Goal: Check status: Check status

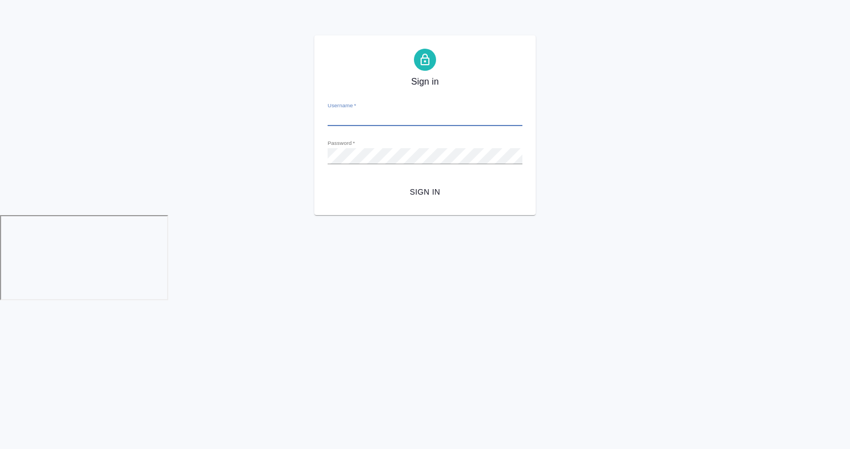
type input "a.gvozdikov@awatera.com"
click at [434, 195] on span "Sign in" at bounding box center [424, 192] width 177 height 14
type input "a.gvozdikov@awatera.com"
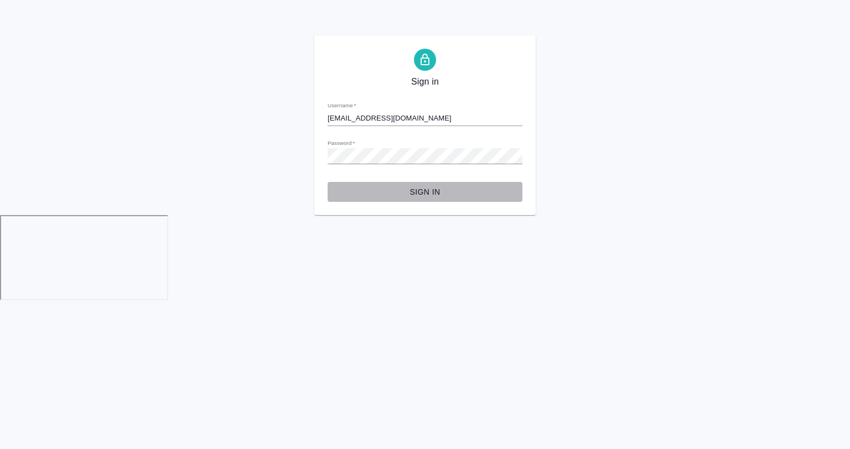
click at [428, 192] on span "Sign in" at bounding box center [424, 192] width 177 height 14
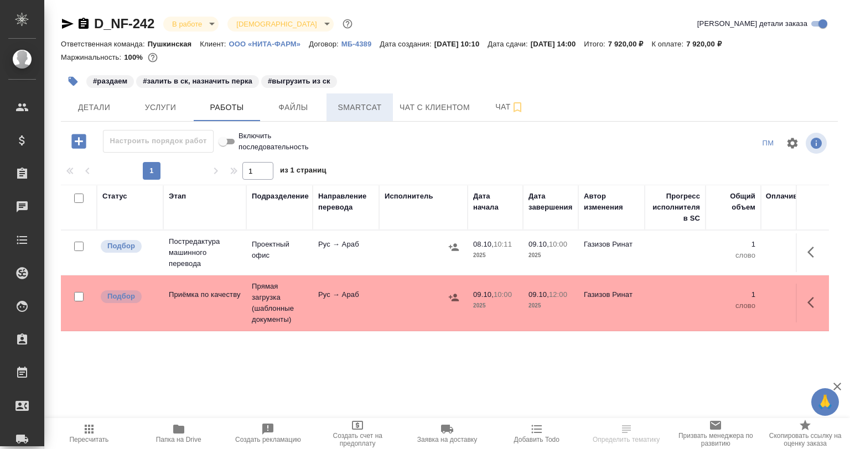
click at [343, 113] on span "Smartcat" at bounding box center [359, 108] width 53 height 14
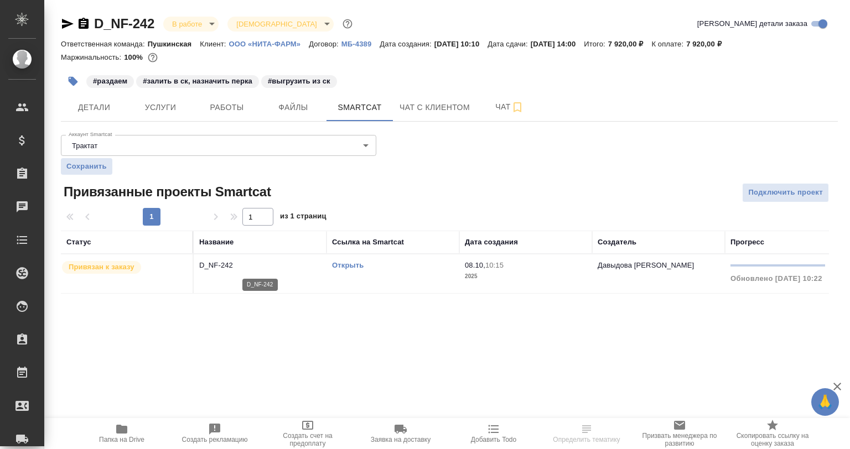
click at [283, 265] on p "D_NF-242" at bounding box center [260, 265] width 122 height 11
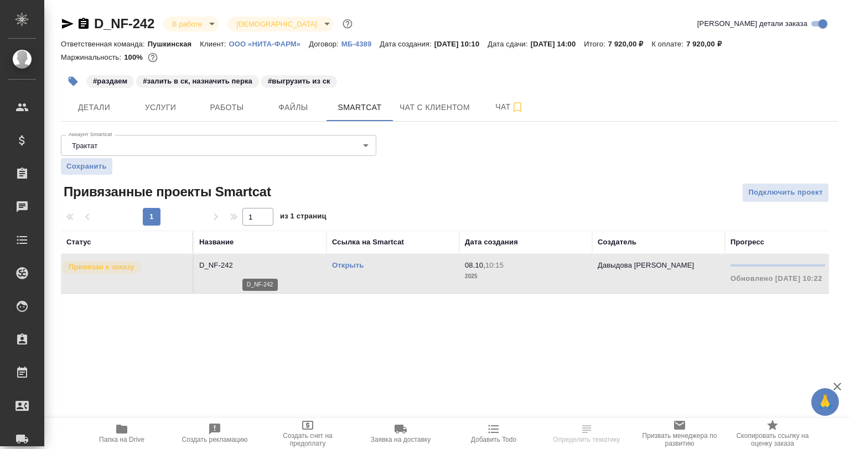
click at [283, 265] on p "D_NF-242" at bounding box center [260, 265] width 122 height 11
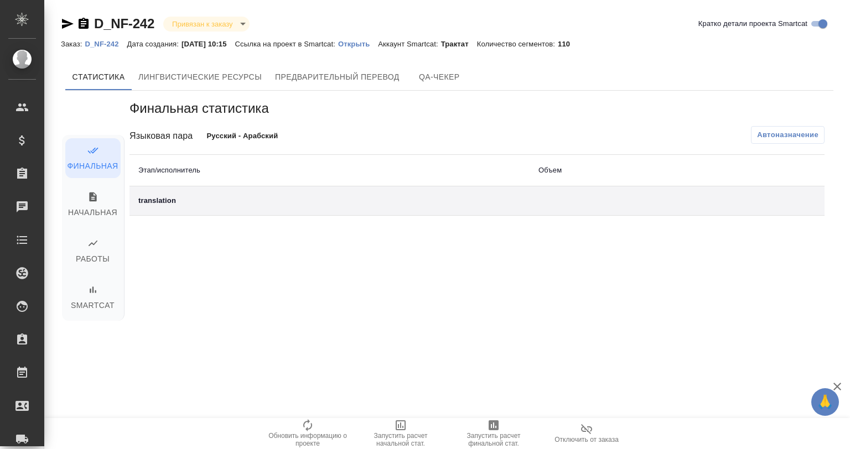
click at [357, 40] on p "Открыть" at bounding box center [358, 44] width 40 height 8
click at [75, 211] on span "Начальная" at bounding box center [93, 205] width 42 height 28
click at [86, 248] on span "Работы" at bounding box center [93, 252] width 42 height 28
click at [90, 292] on icon "button" at bounding box center [93, 289] width 7 height 7
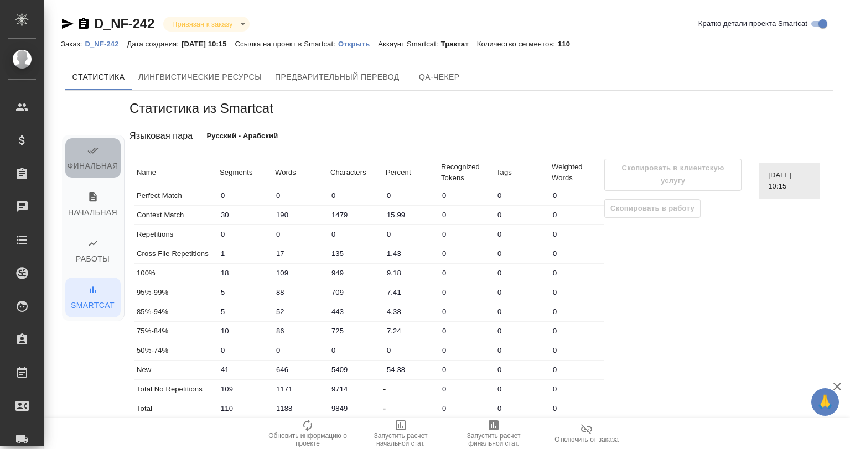
click at [99, 154] on span "Финальная" at bounding box center [93, 159] width 42 height 28
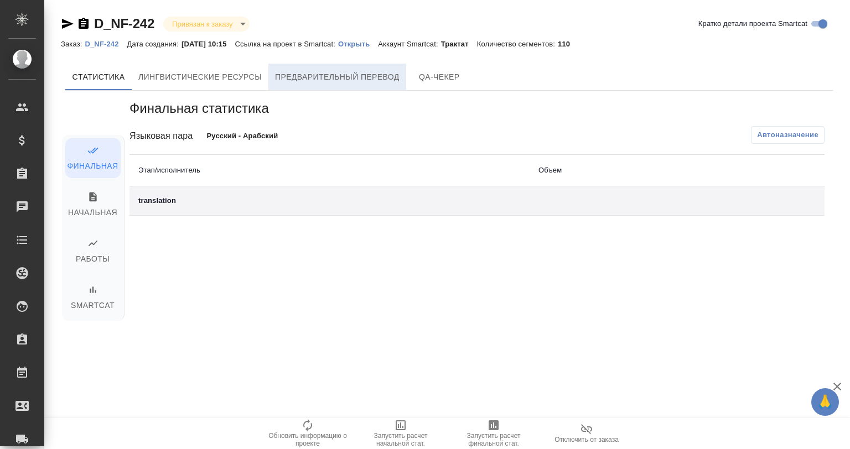
click at [361, 77] on span "Предварительный перевод" at bounding box center [337, 77] width 124 height 14
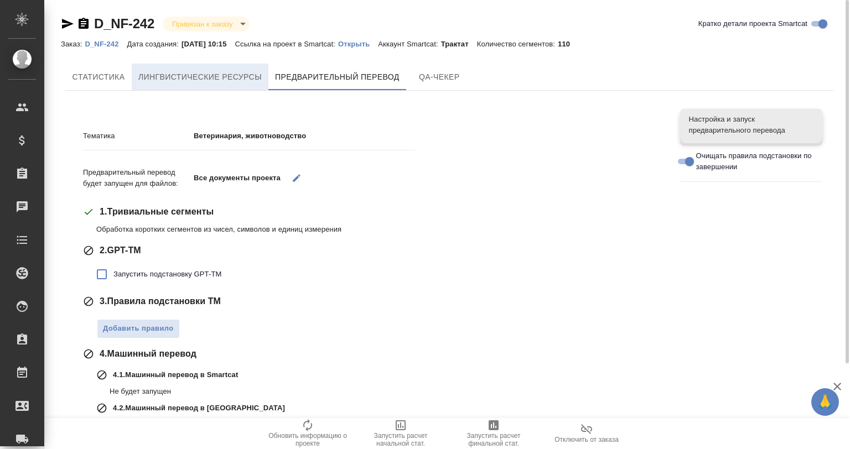
click at [225, 84] on button "Лингвистические ресурсы" at bounding box center [200, 77] width 137 height 27
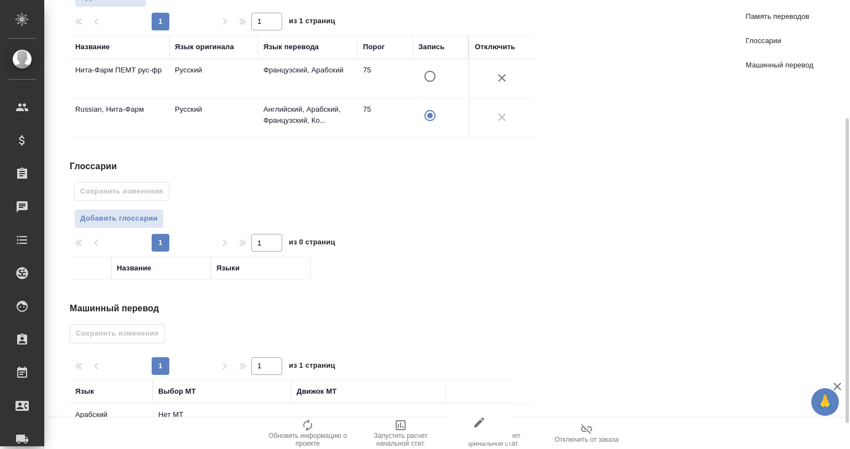
scroll to position [212, 0]
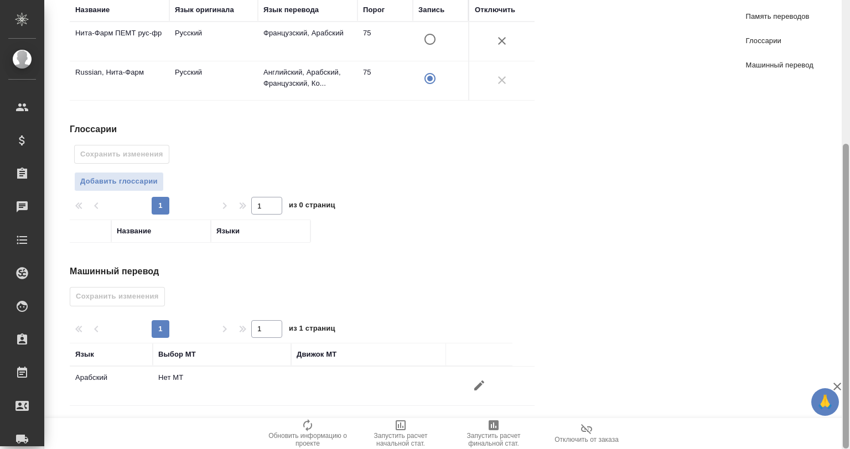
drag, startPoint x: 849, startPoint y: 347, endPoint x: 849, endPoint y: 157, distance: 190.8
click at [849, 157] on div at bounding box center [845, 224] width 8 height 449
click at [842, 170] on div "D_NF-242 Привязан к заказу linkedToOrder Кратко детали проекта Smartcat Заказ: …" at bounding box center [446, 224] width 805 height 449
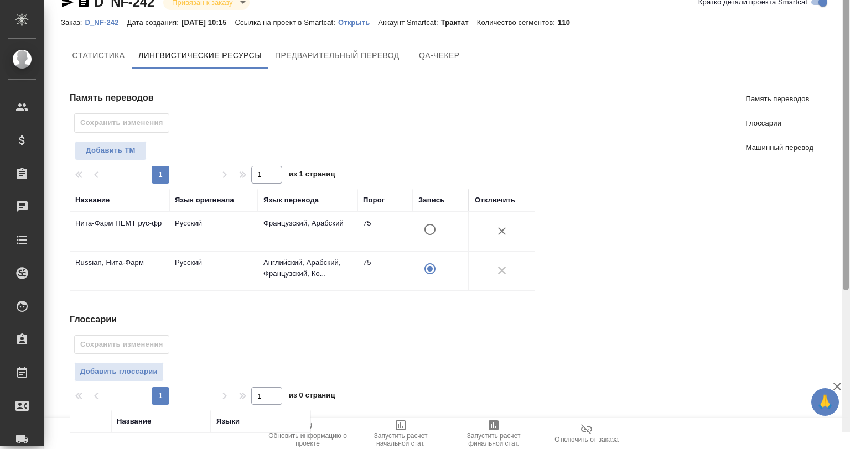
scroll to position [0, 0]
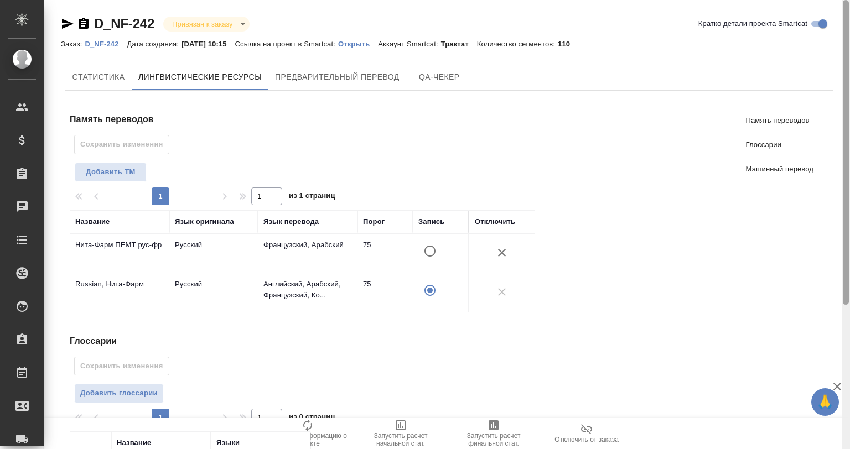
drag, startPoint x: 844, startPoint y: 168, endPoint x: 814, endPoint y: 3, distance: 168.0
click at [843, 0] on html "🙏 .cls-1 fill:#fff; AWATERA Gvozdikov Andrey Клиенты Спецификации Заказы 0 Чаты…" at bounding box center [425, 269] width 850 height 538
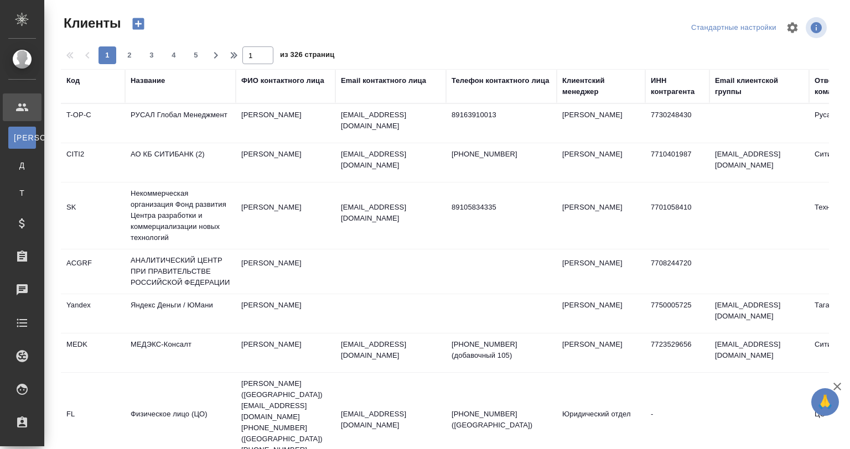
select select "RU"
